Goal: Transaction & Acquisition: Purchase product/service

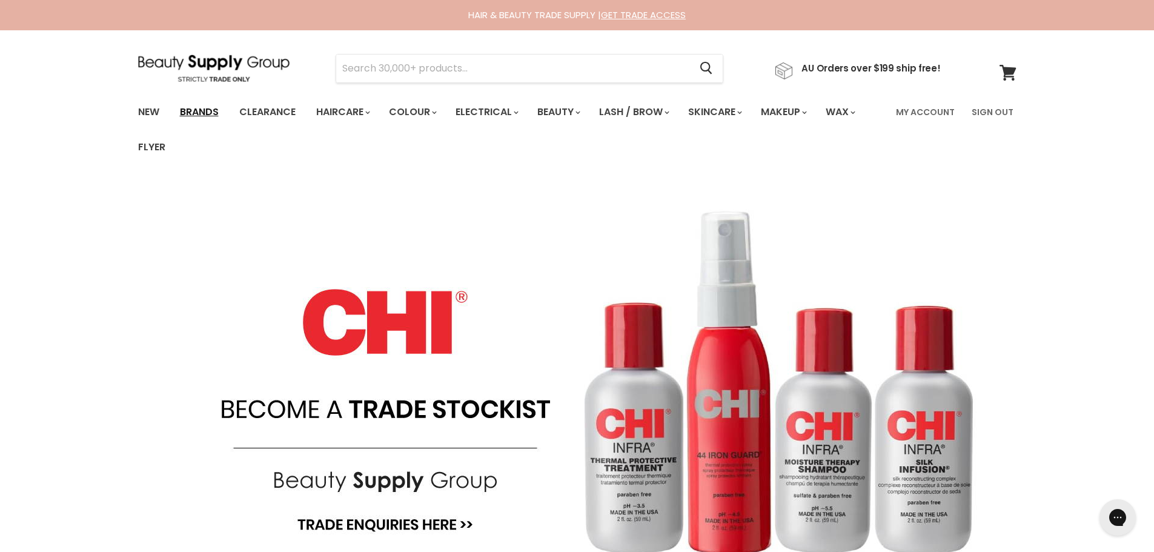
click at [210, 113] on link "Brands" at bounding box center [199, 111] width 57 height 25
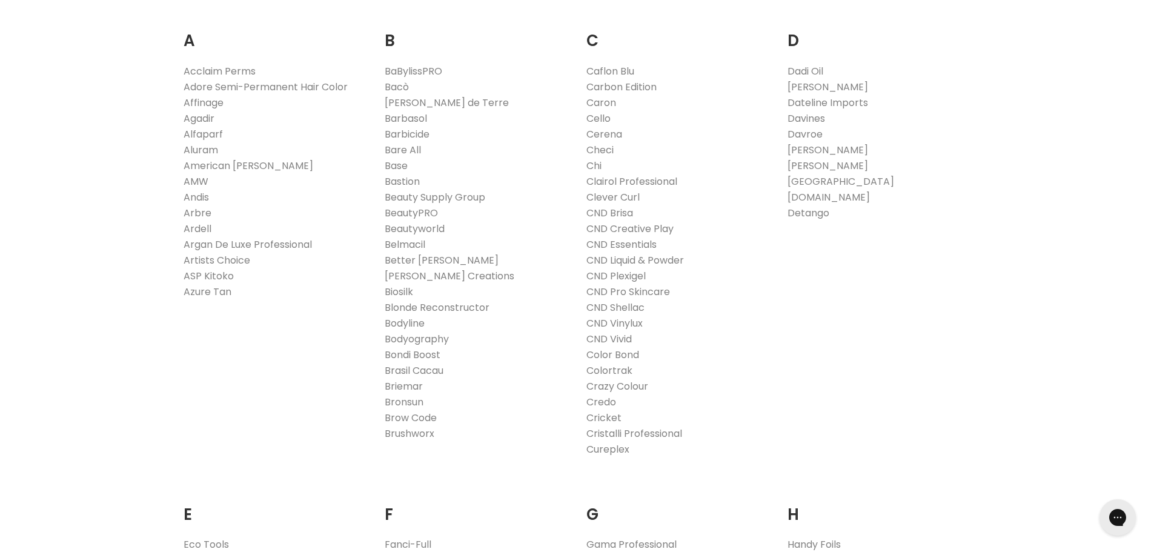
scroll to position [424, 0]
click at [425, 207] on link "BeautyPRO" at bounding box center [411, 210] width 53 height 14
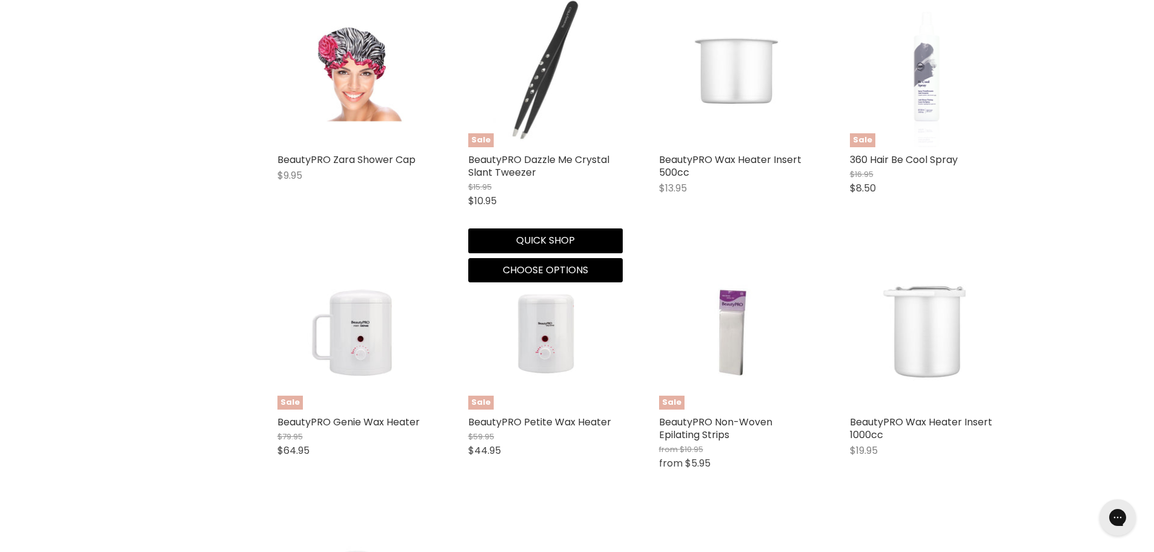
scroll to position [848, 0]
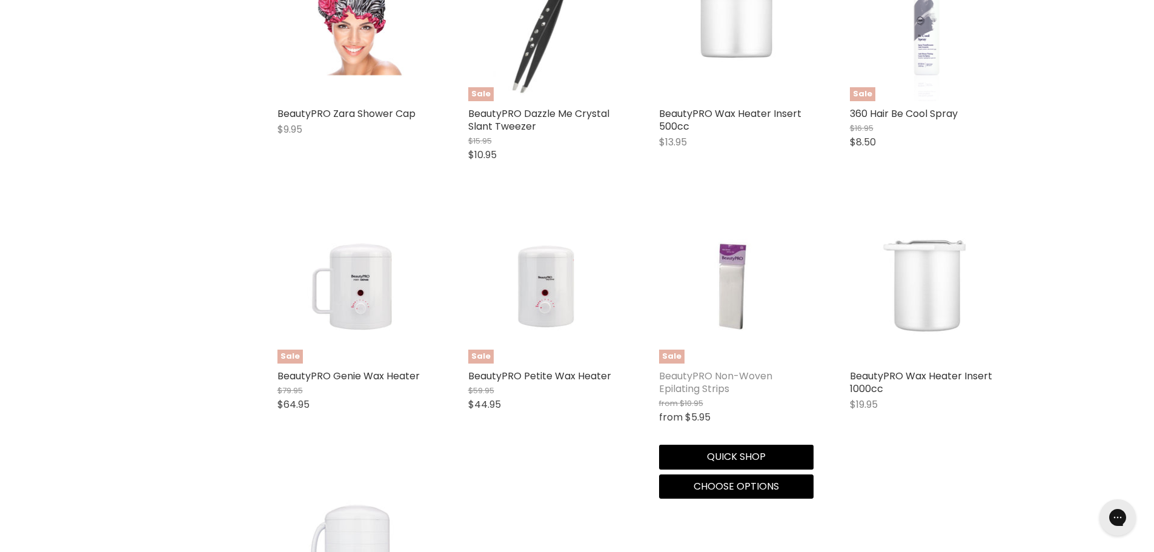
click at [683, 388] on link "BeautyPRO Non-Woven Epilating Strips" at bounding box center [715, 382] width 113 height 27
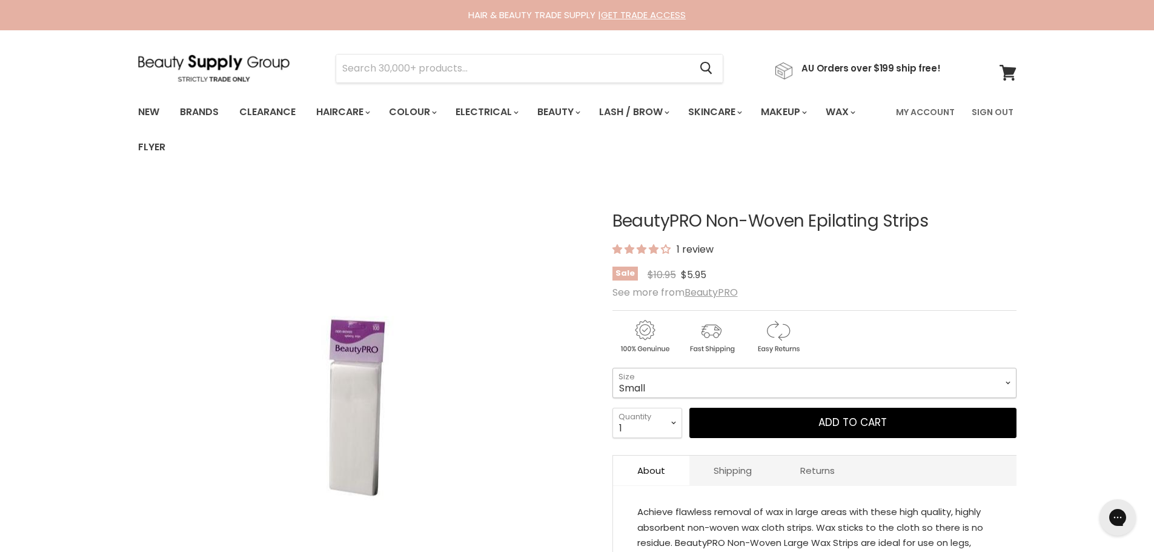
click at [1007, 382] on select "Small Large" at bounding box center [815, 383] width 404 height 30
click at [613, 368] on select "Small Large" at bounding box center [815, 383] width 404 height 30
select select "Large"
